Goal: Navigation & Orientation: Go to known website

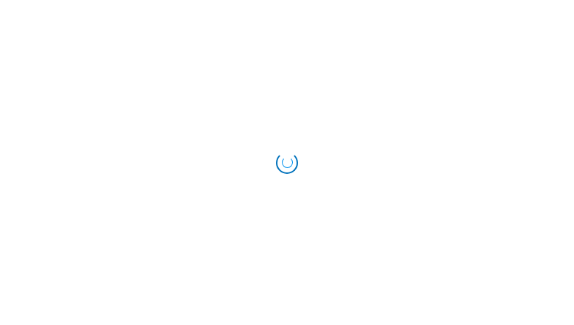
click at [287, 162] on div at bounding box center [287, 162] width 31 height 31
click at [286, 161] on div at bounding box center [287, 162] width 24 height 24
click at [287, 162] on div "Loading..." at bounding box center [287, 162] width 24 height 24
click at [287, 162] on div "Loading..." at bounding box center [287, 163] width 28 height 28
click at [289, 163] on div "Loading..." at bounding box center [287, 162] width 30 height 30
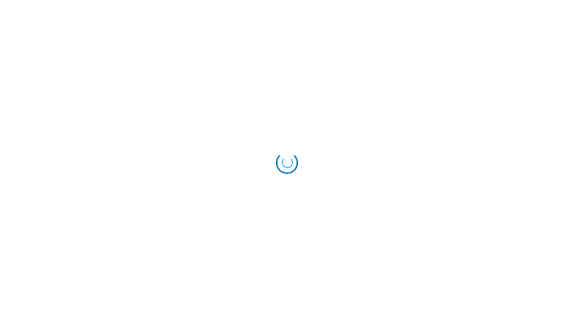
click at [287, 162] on div at bounding box center [287, 162] width 24 height 24
click at [287, 162] on div "Loading..." at bounding box center [287, 163] width 22 height 22
click at [288, 163] on div "Loading..." at bounding box center [287, 163] width 22 height 22
click at [287, 162] on div "Loading..." at bounding box center [287, 163] width 22 height 22
click at [286, 161] on div "Loading..." at bounding box center [287, 163] width 22 height 22
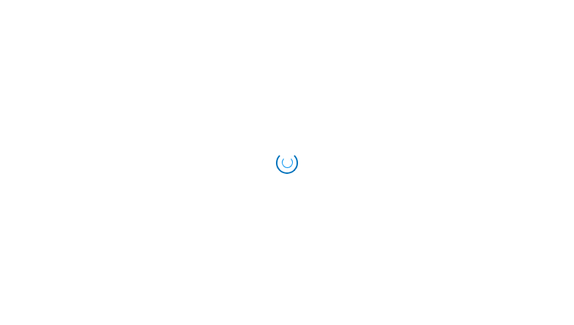
click at [287, 162] on div "Loading..." at bounding box center [287, 163] width 22 height 22
click at [287, 162] on div "Loading..." at bounding box center [287, 162] width 30 height 30
